Goal: Check status: Check status

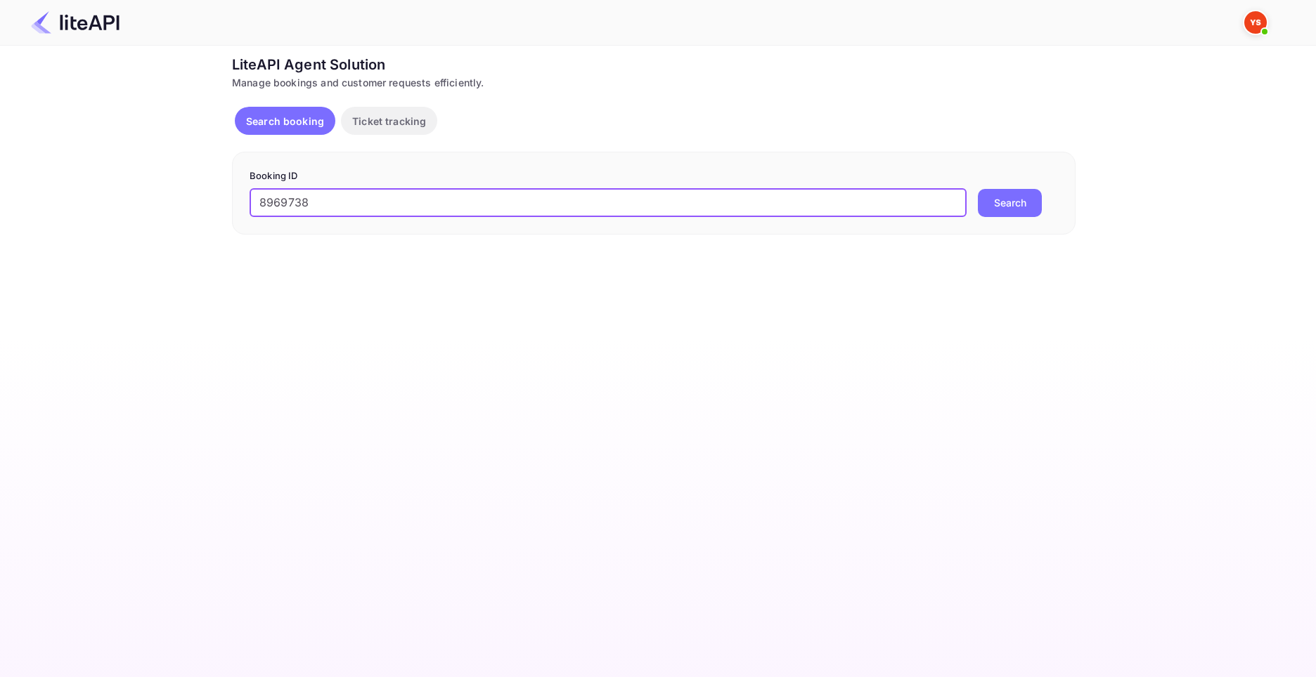
type input "8969738"
click at [978, 189] on button "Search" at bounding box center [1010, 203] width 64 height 28
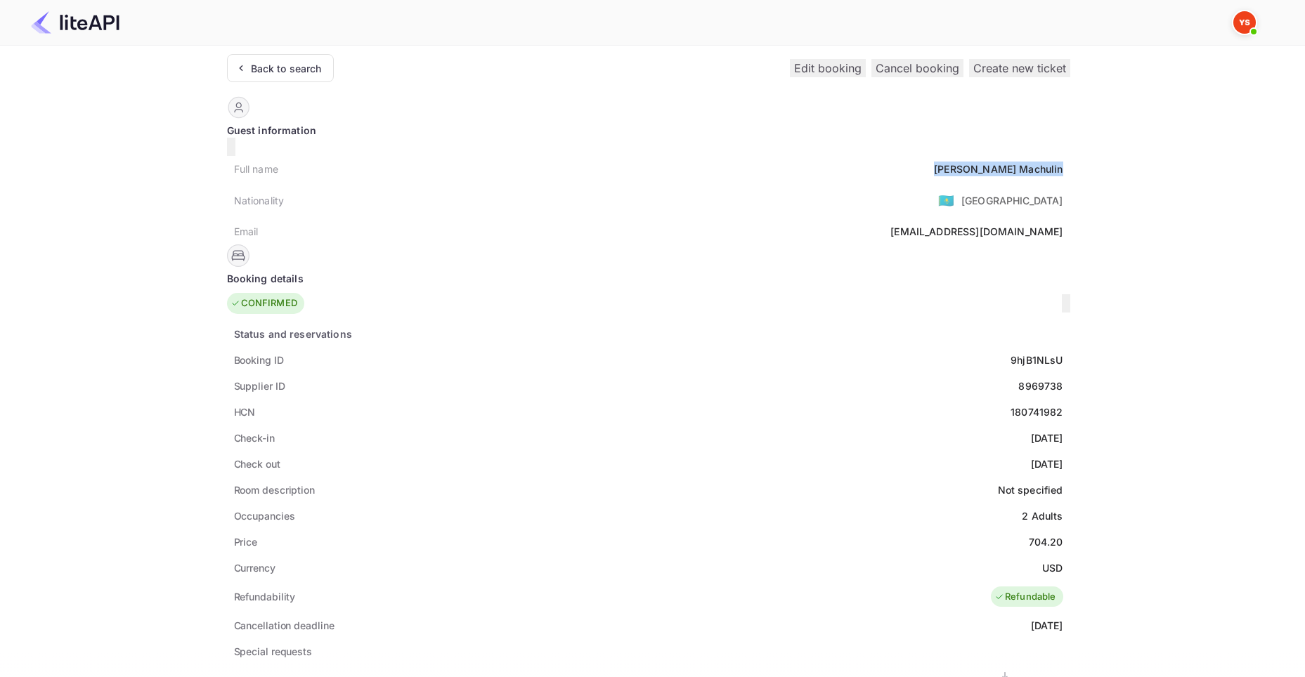
drag, startPoint x: 556, startPoint y: 162, endPoint x: 635, endPoint y: 164, distance: 79.4
click at [635, 164] on div "Full name [PERSON_NAME]" at bounding box center [648, 169] width 843 height 26
copy div "[PERSON_NAME]"
drag, startPoint x: 595, startPoint y: 524, endPoint x: 634, endPoint y: 530, distance: 39.9
click at [634, 530] on div "Price 704.20" at bounding box center [648, 542] width 843 height 26
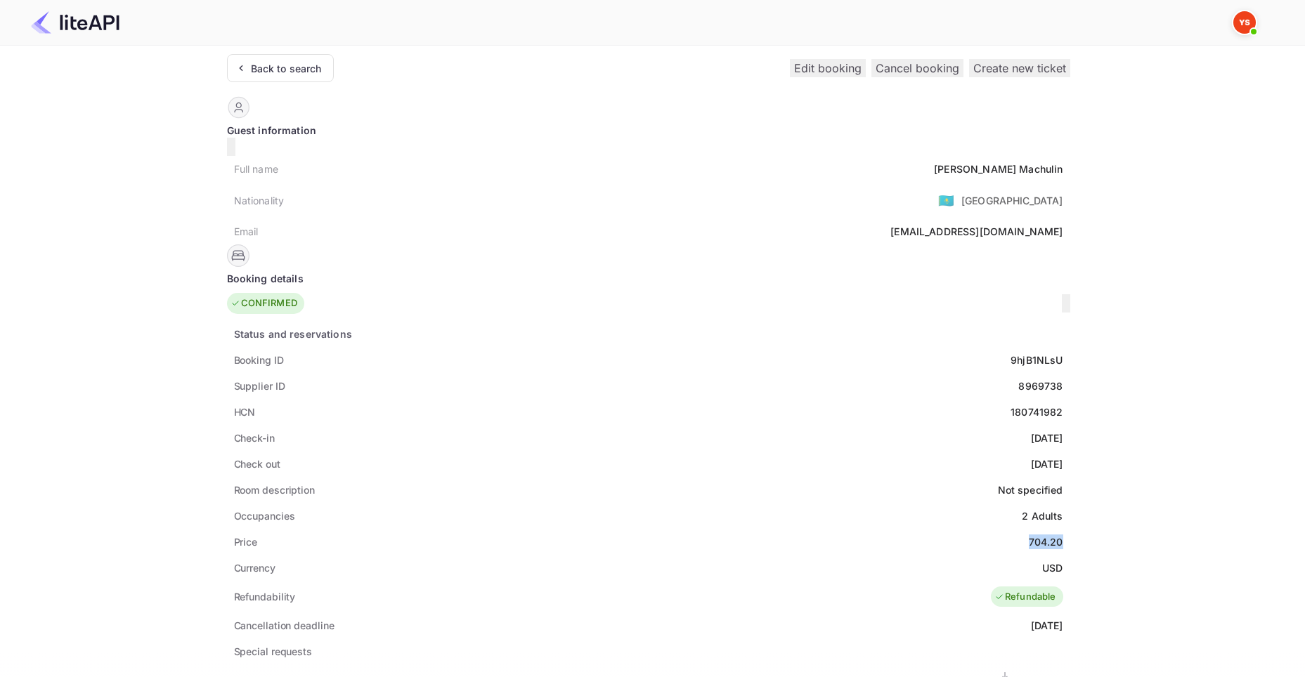
copy div "704.20"
drag, startPoint x: 608, startPoint y: 550, endPoint x: 632, endPoint y: 555, distance: 25.1
click at [632, 555] on div "Currency USD" at bounding box center [648, 568] width 843 height 26
copy div "USD"
